Goal: Task Accomplishment & Management: Manage account settings

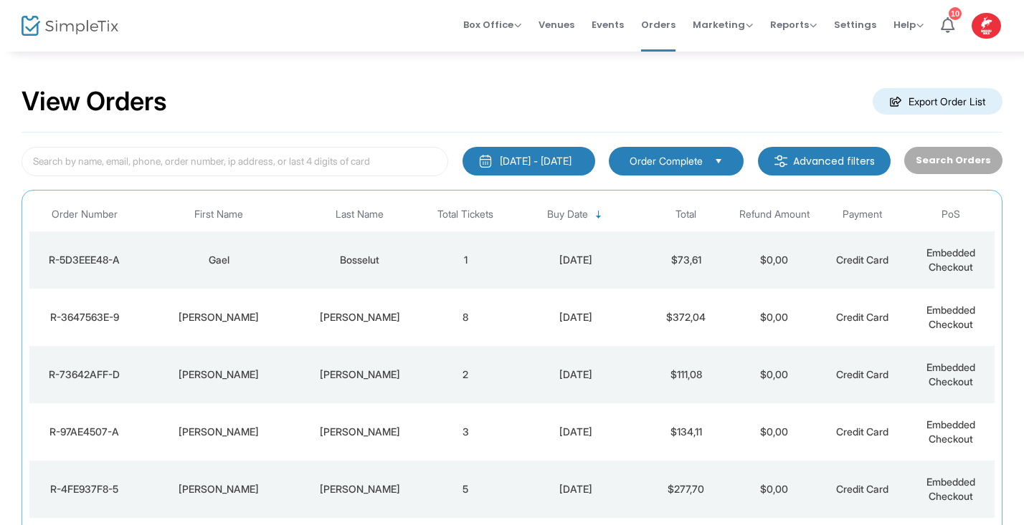
click at [368, 253] on div "Bosselut" at bounding box center [360, 260] width 116 height 14
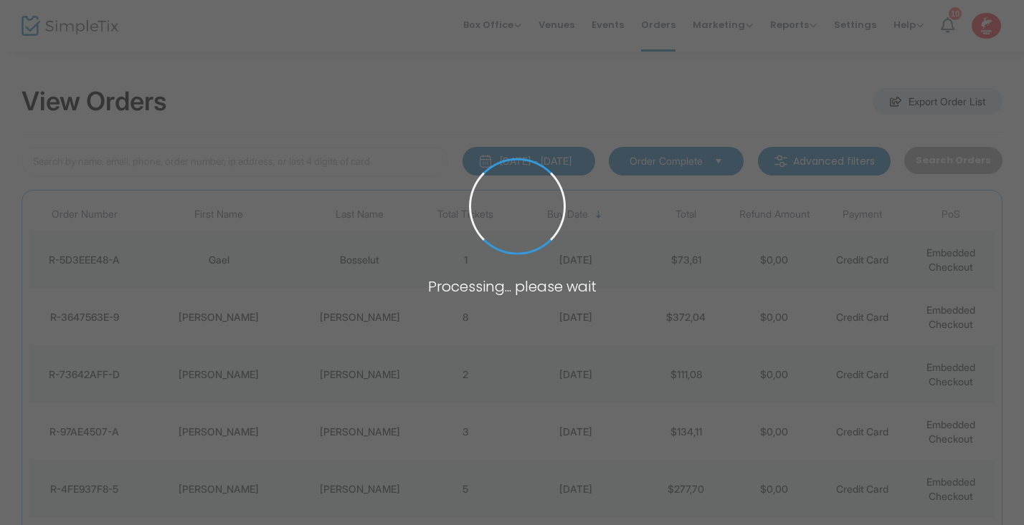
click at [368, 253] on span at bounding box center [512, 262] width 1024 height 525
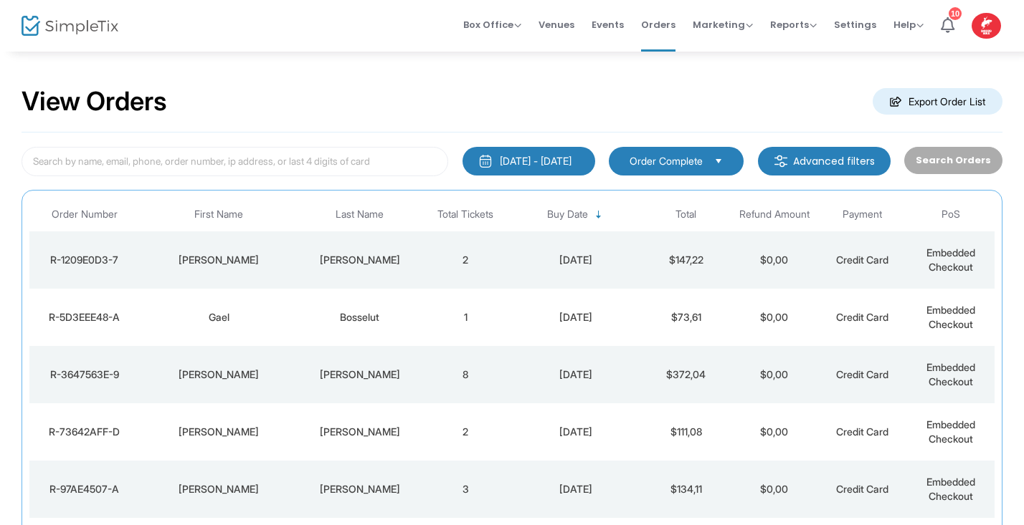
scroll to position [305, 0]
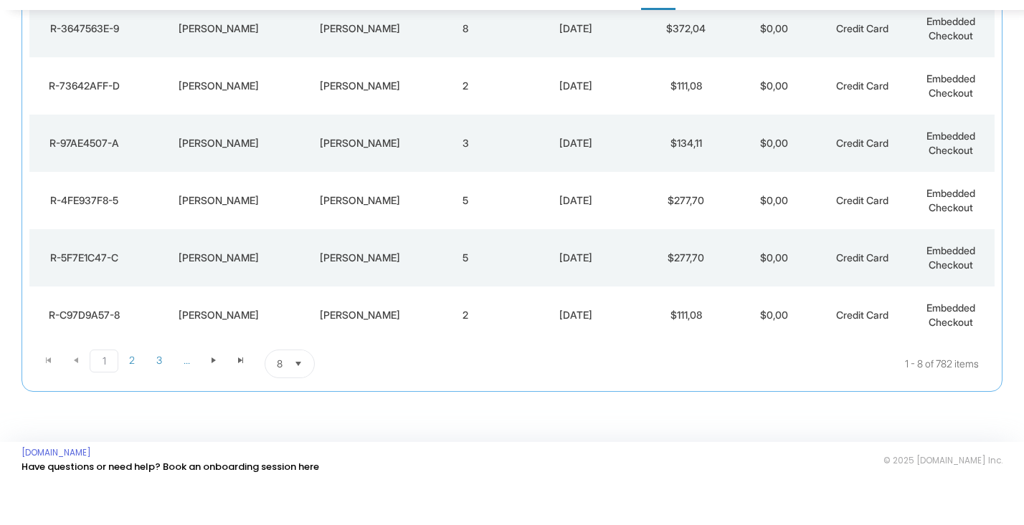
click at [300, 394] on span "Select" at bounding box center [299, 406] width 24 height 24
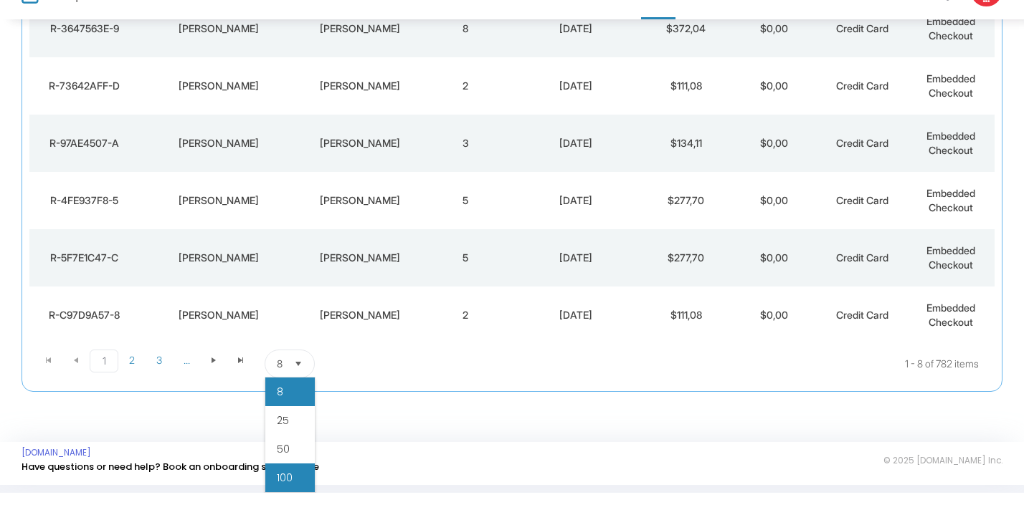
click at [285, 496] on li "100" at bounding box center [289, 510] width 49 height 29
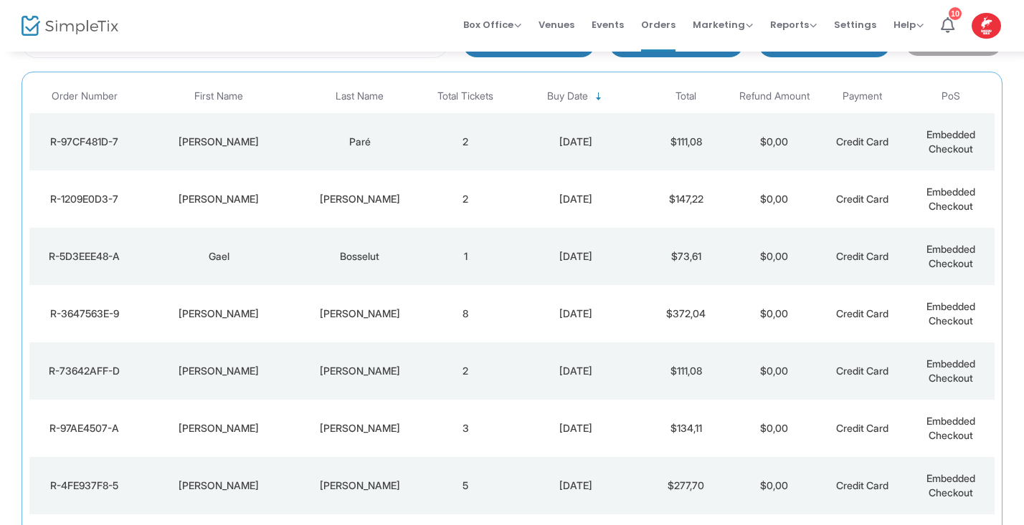
scroll to position [133, 0]
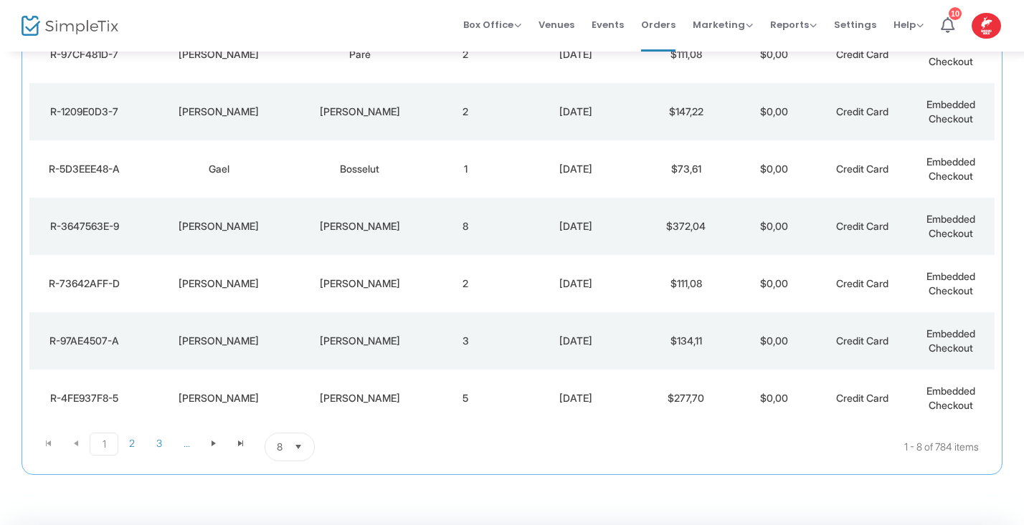
scroll to position [305, 0]
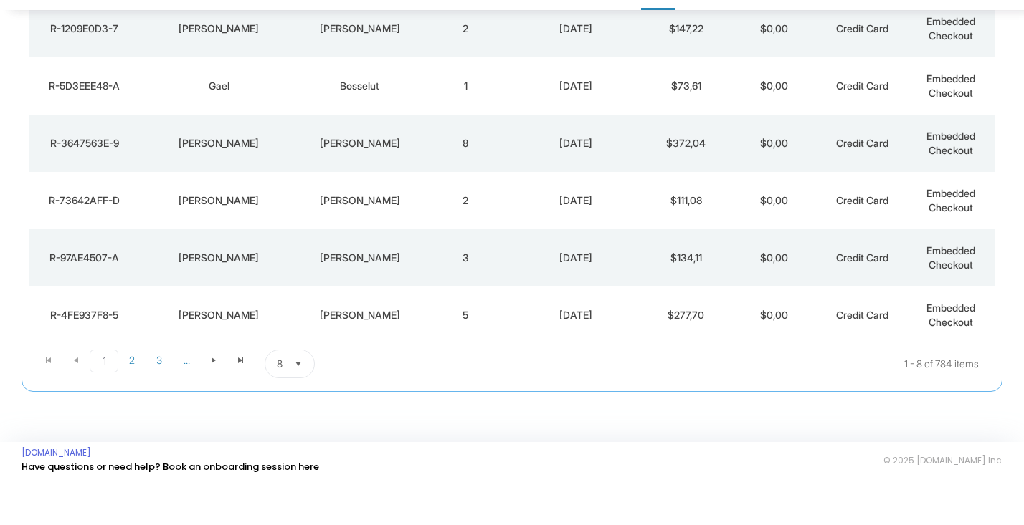
click at [300, 394] on span "Select" at bounding box center [299, 406] width 24 height 24
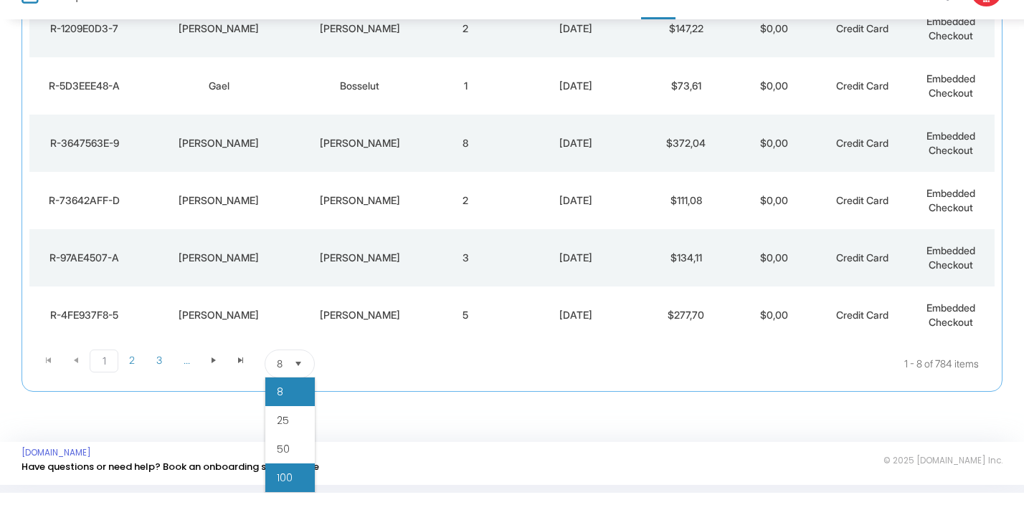
click at [292, 496] on li "100" at bounding box center [289, 510] width 49 height 29
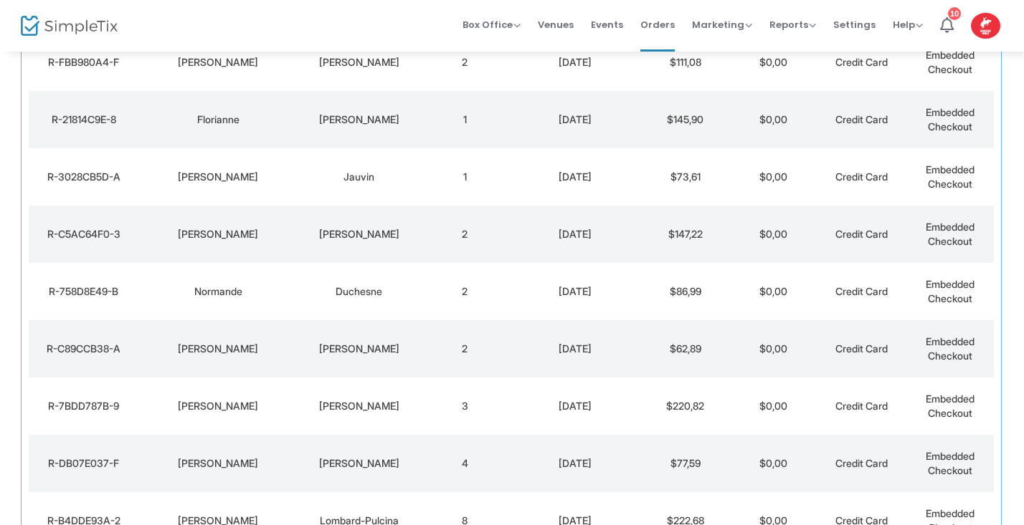
scroll to position [2718, 0]
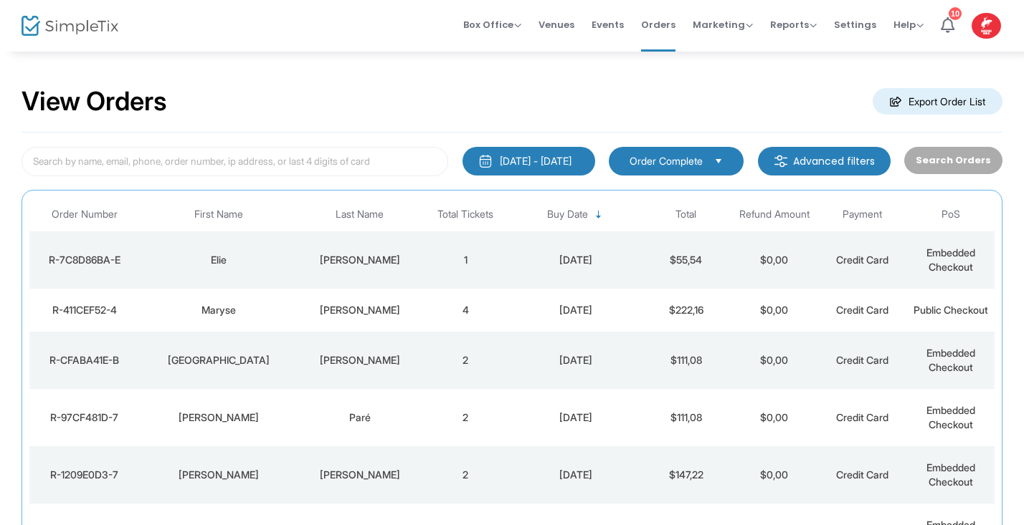
scroll to position [290, 0]
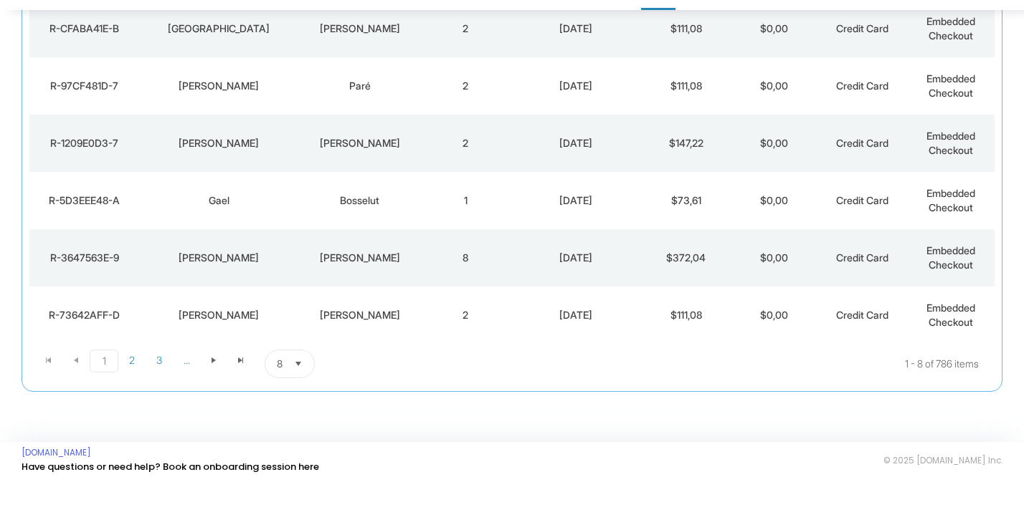
click at [300, 394] on span "Select" at bounding box center [299, 406] width 24 height 24
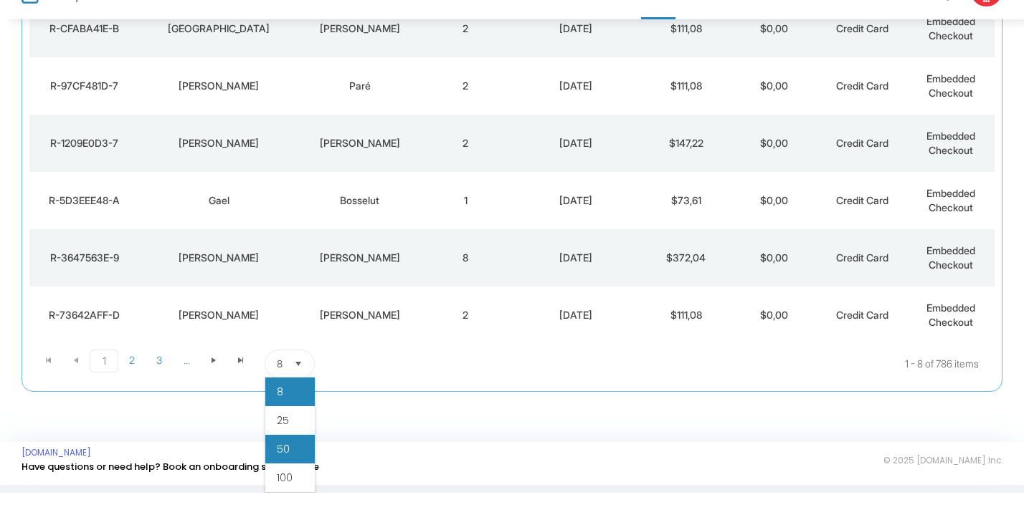
click at [281, 475] on span "50" at bounding box center [283, 482] width 13 height 14
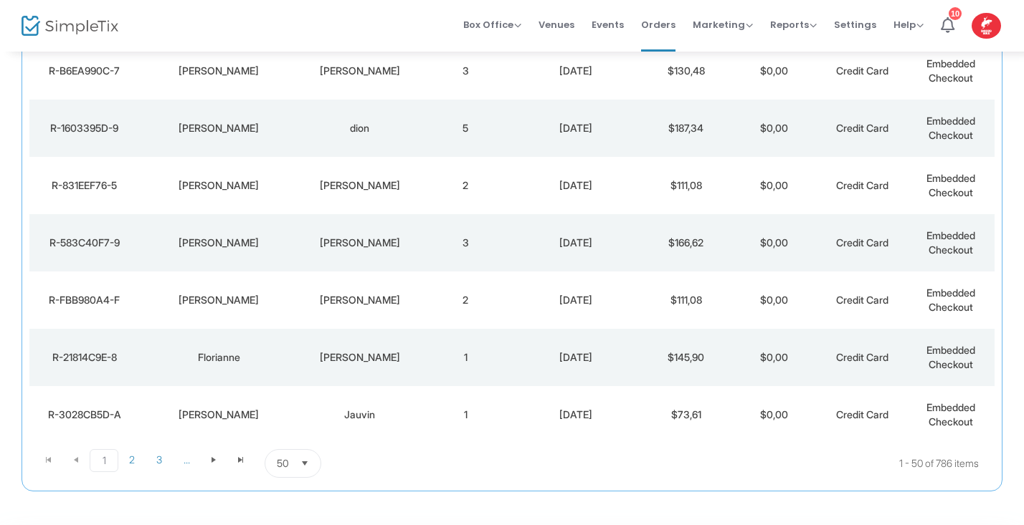
scroll to position [2641, 0]
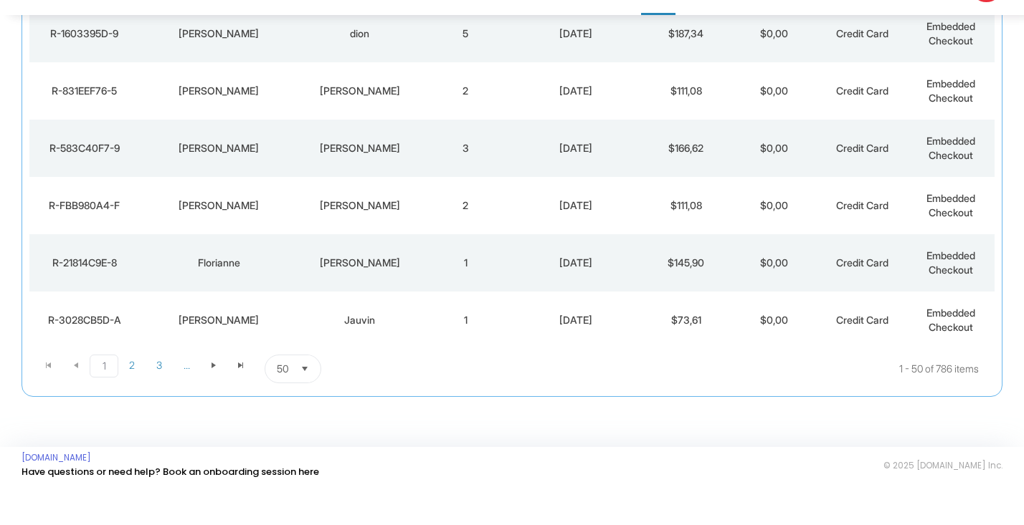
click at [309, 394] on span "Select" at bounding box center [305, 406] width 24 height 24
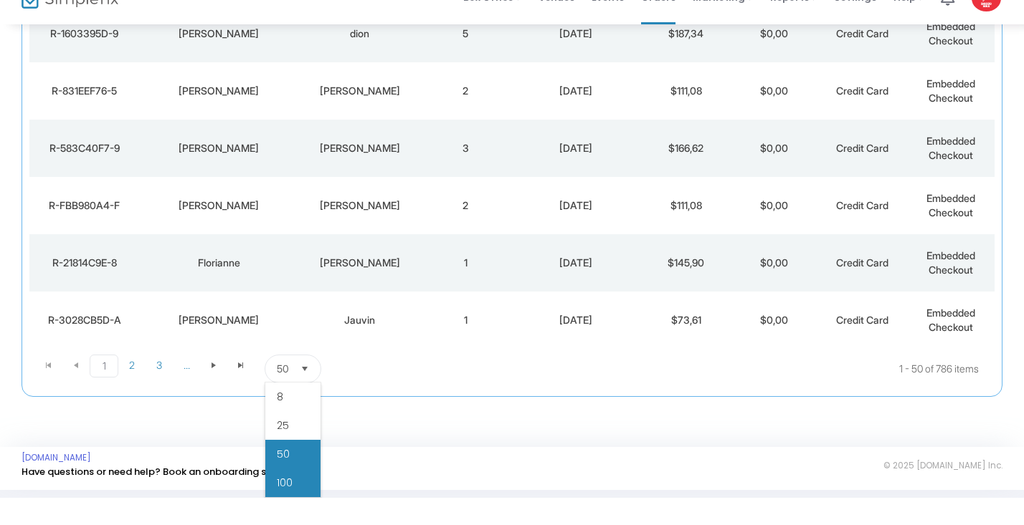
click at [285, 503] on span "100" at bounding box center [285, 510] width 16 height 14
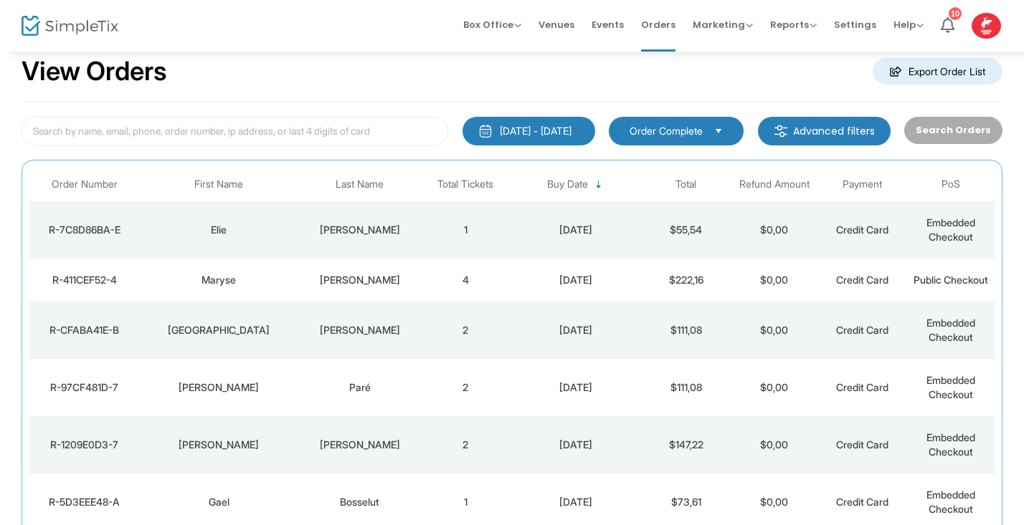
scroll to position [44, 0]
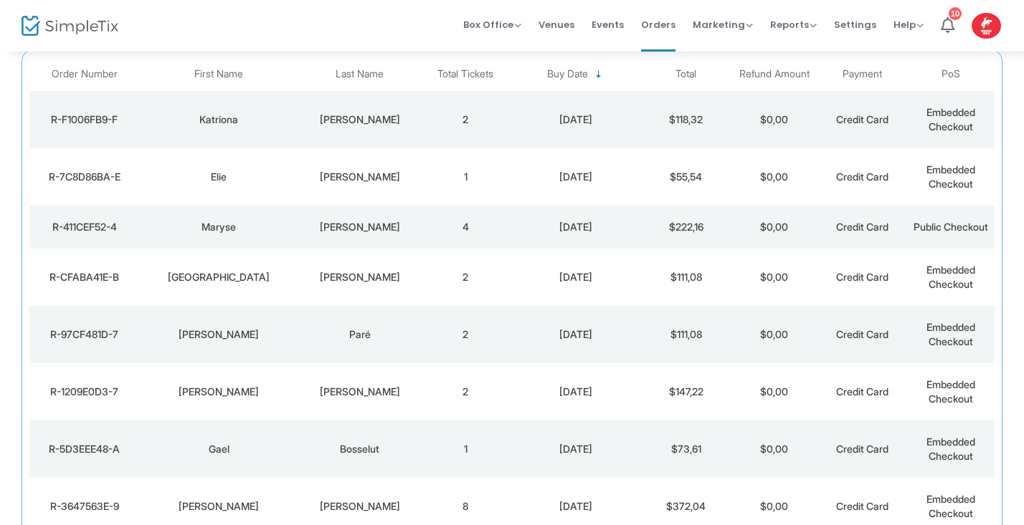
scroll to position [153, 0]
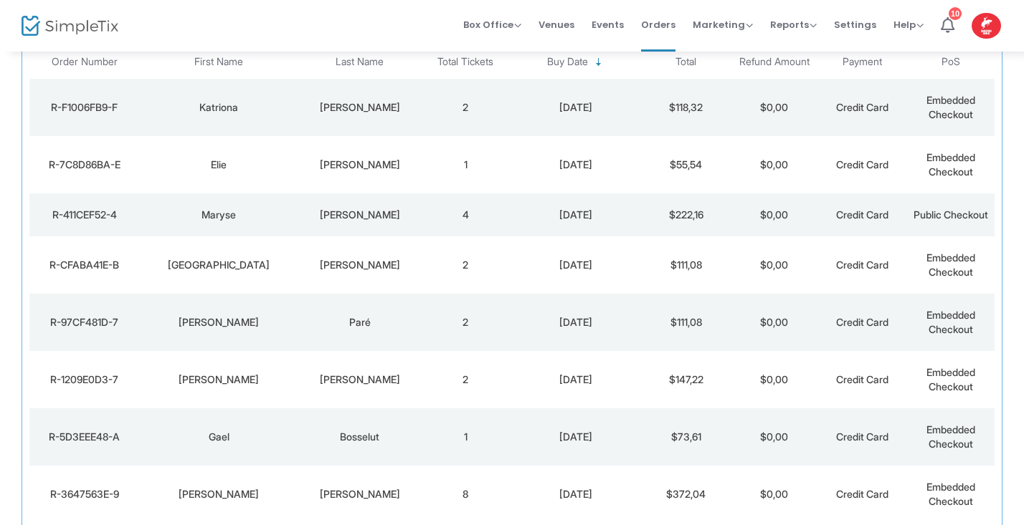
click at [34, 23] on img at bounding box center [70, 26] width 97 height 21
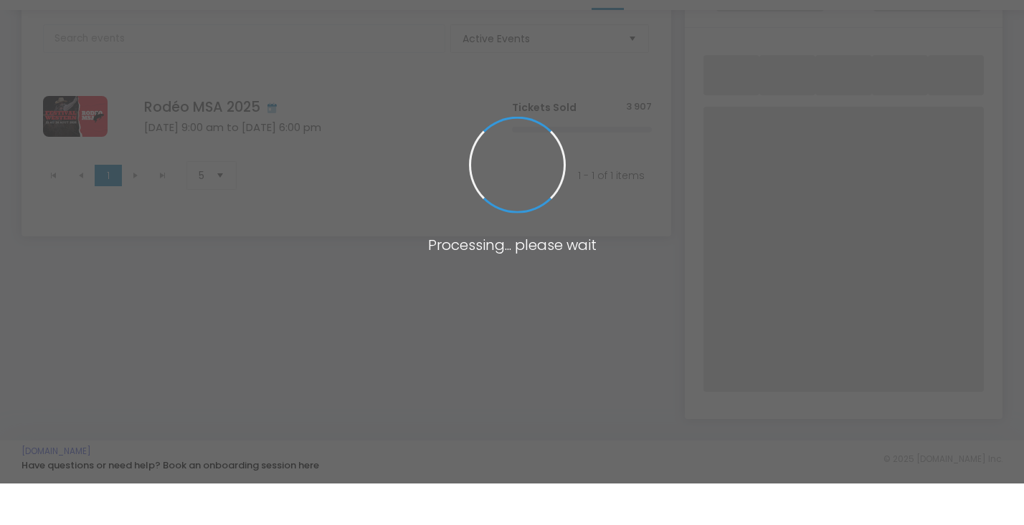
scroll to position [76, 0]
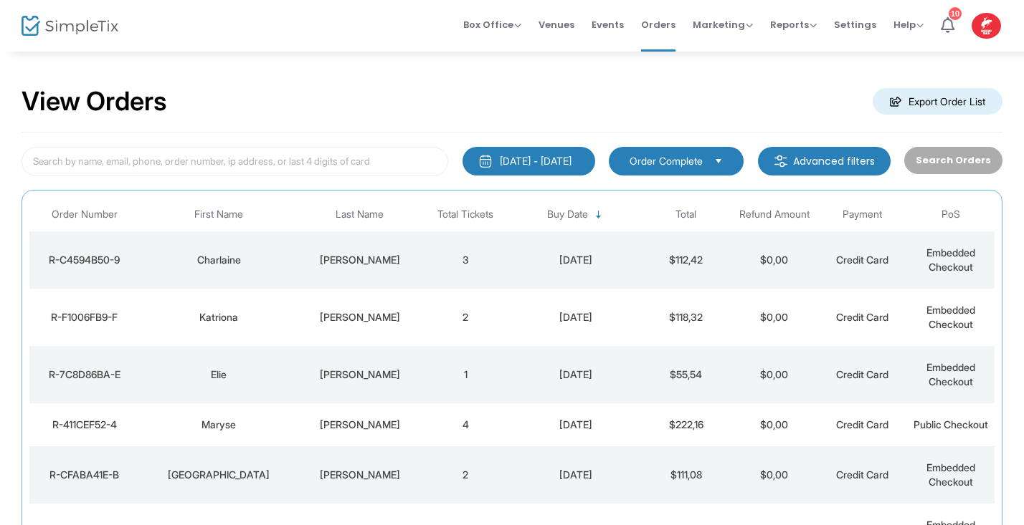
click at [35, 22] on img at bounding box center [70, 26] width 97 height 21
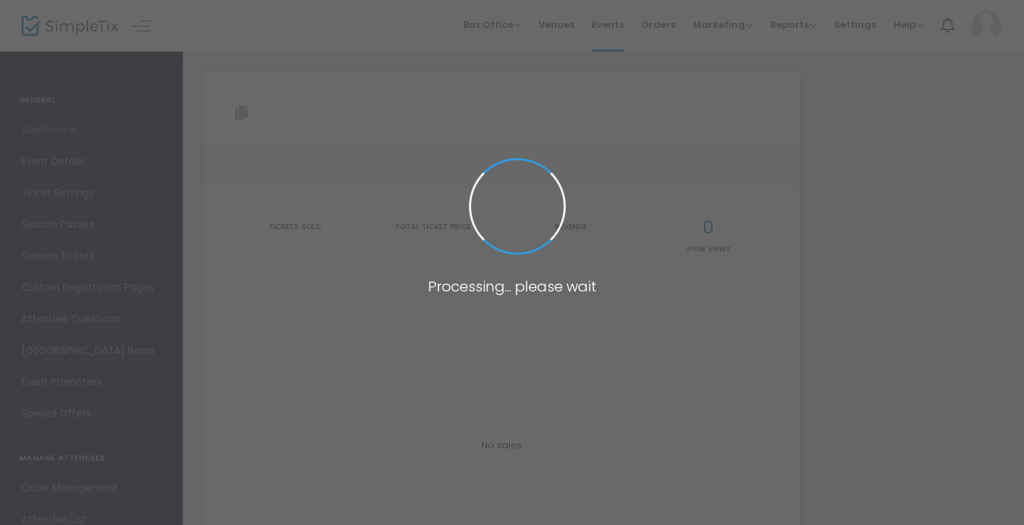
type input "[URL][DOMAIN_NAME]"
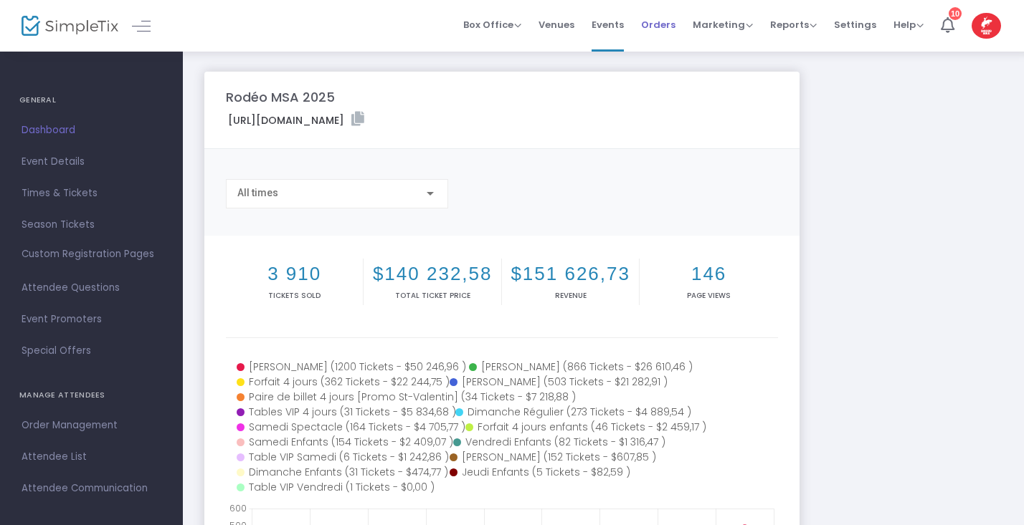
click at [668, 29] on span "Orders" at bounding box center [658, 24] width 34 height 37
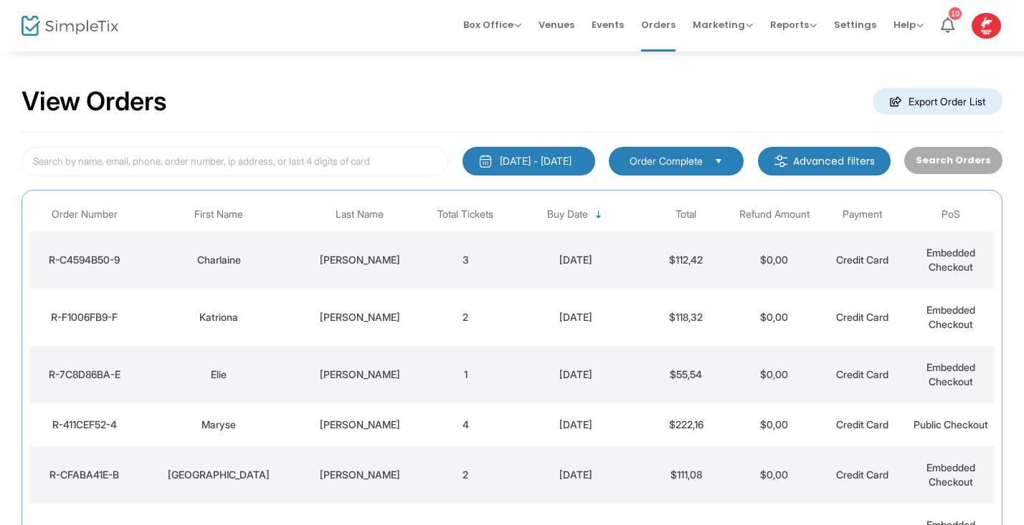
click at [261, 257] on div "Charlaine" at bounding box center [218, 260] width 151 height 14
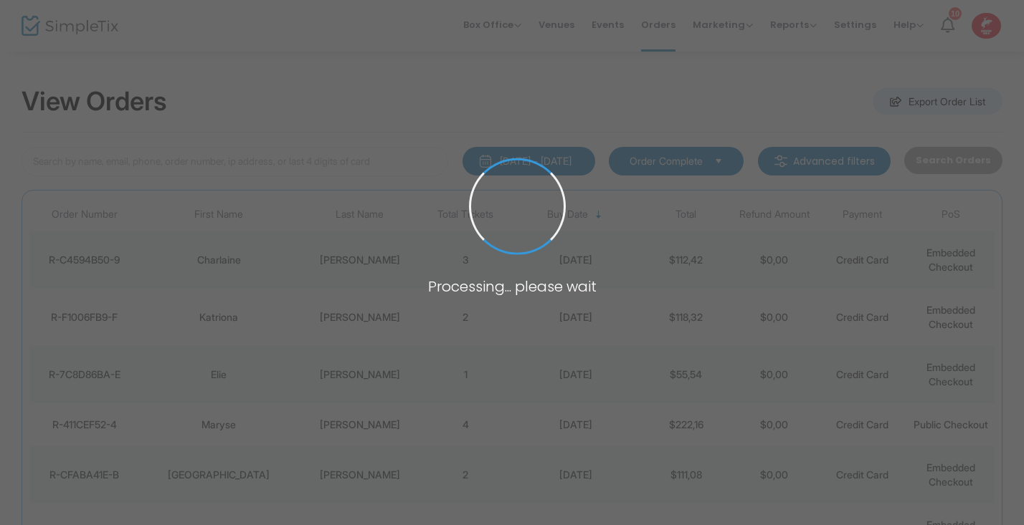
click at [261, 257] on span at bounding box center [512, 262] width 1024 height 525
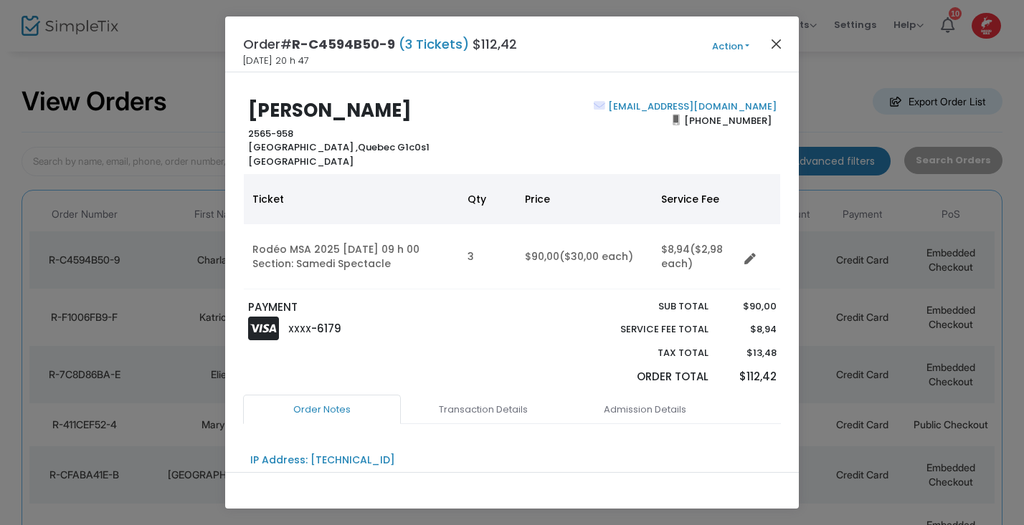
click at [778, 46] on button "Close" at bounding box center [776, 43] width 19 height 19
